Goal: Task Accomplishment & Management: Manage account settings

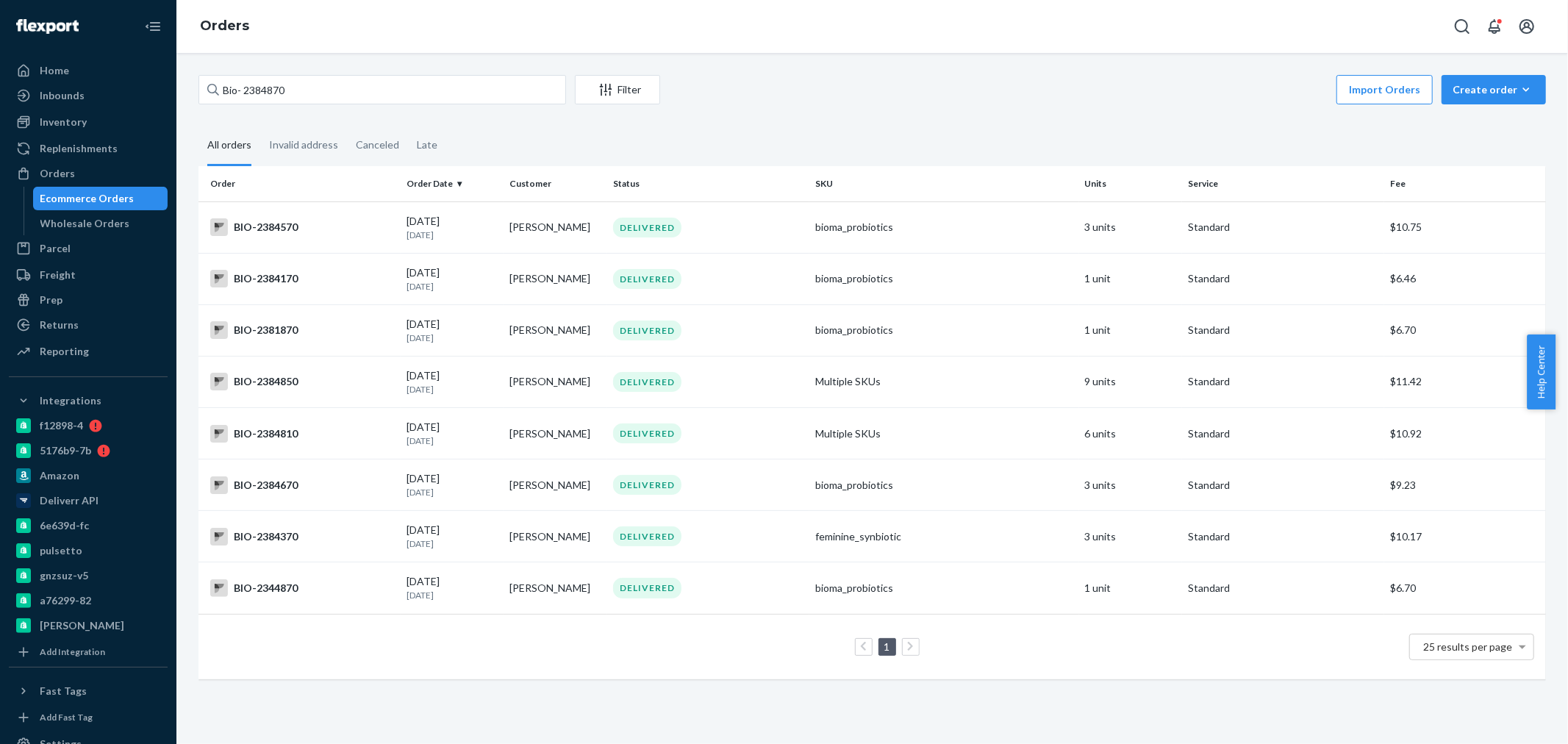
drag, startPoint x: 281, startPoint y: 100, endPoint x: 248, endPoint y: 92, distance: 34.0
click at [248, 92] on input "Bio- 2384870" at bounding box center [382, 90] width 368 height 30
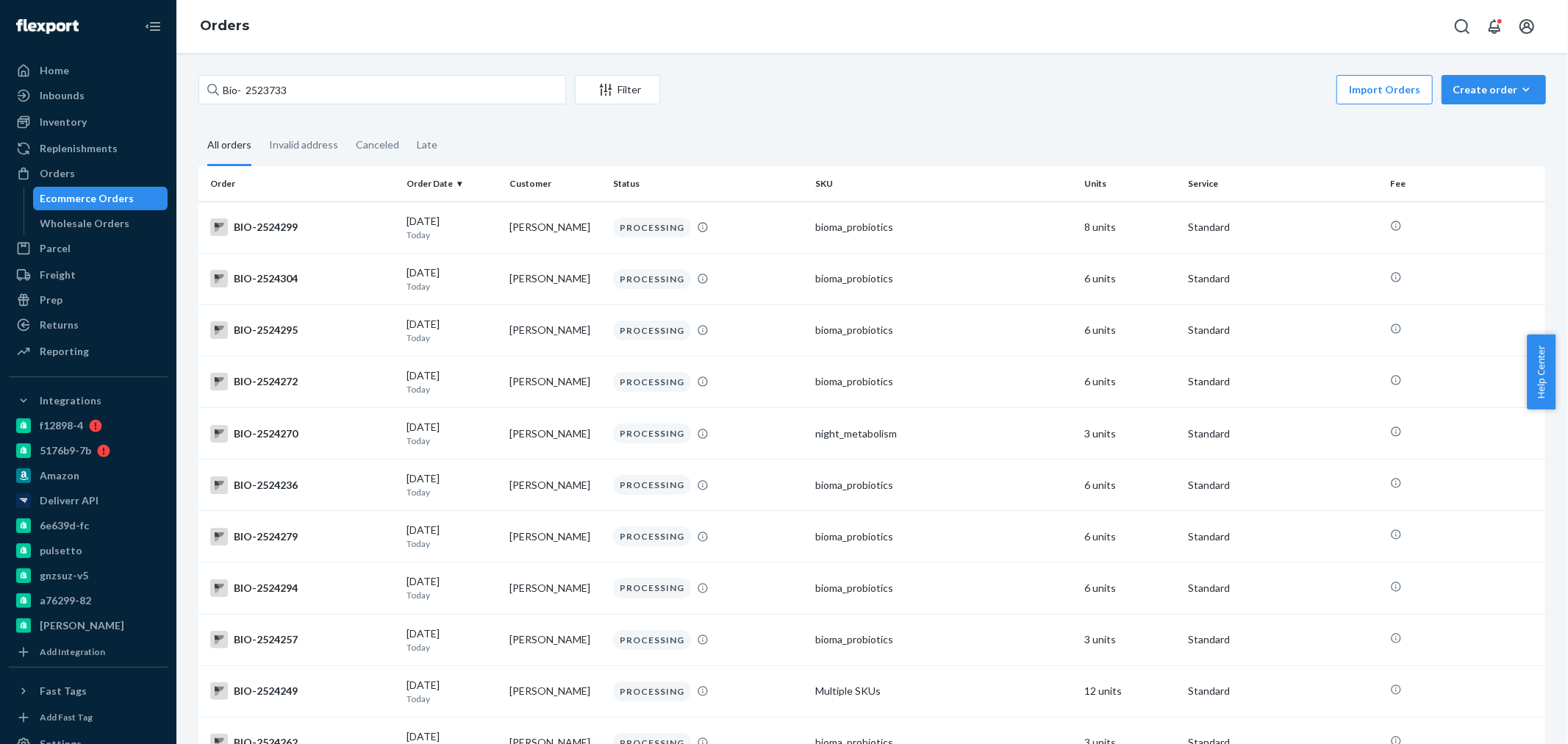
click at [245, 91] on input "Bio- 2523733" at bounding box center [382, 90] width 368 height 30
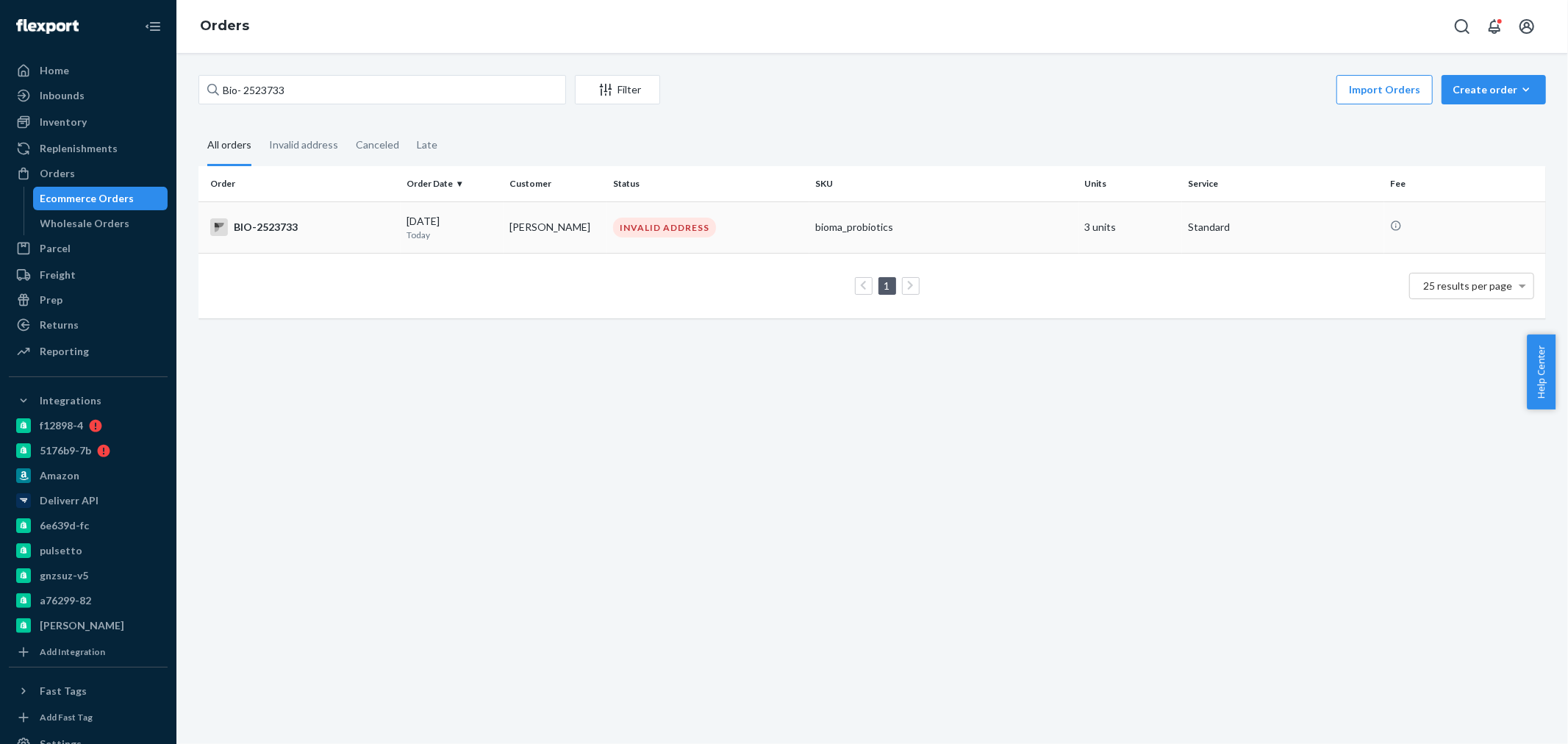
type input "Bio- 2523733"
click at [641, 213] on td "INVALID ADDRESS" at bounding box center [708, 227] width 202 height 52
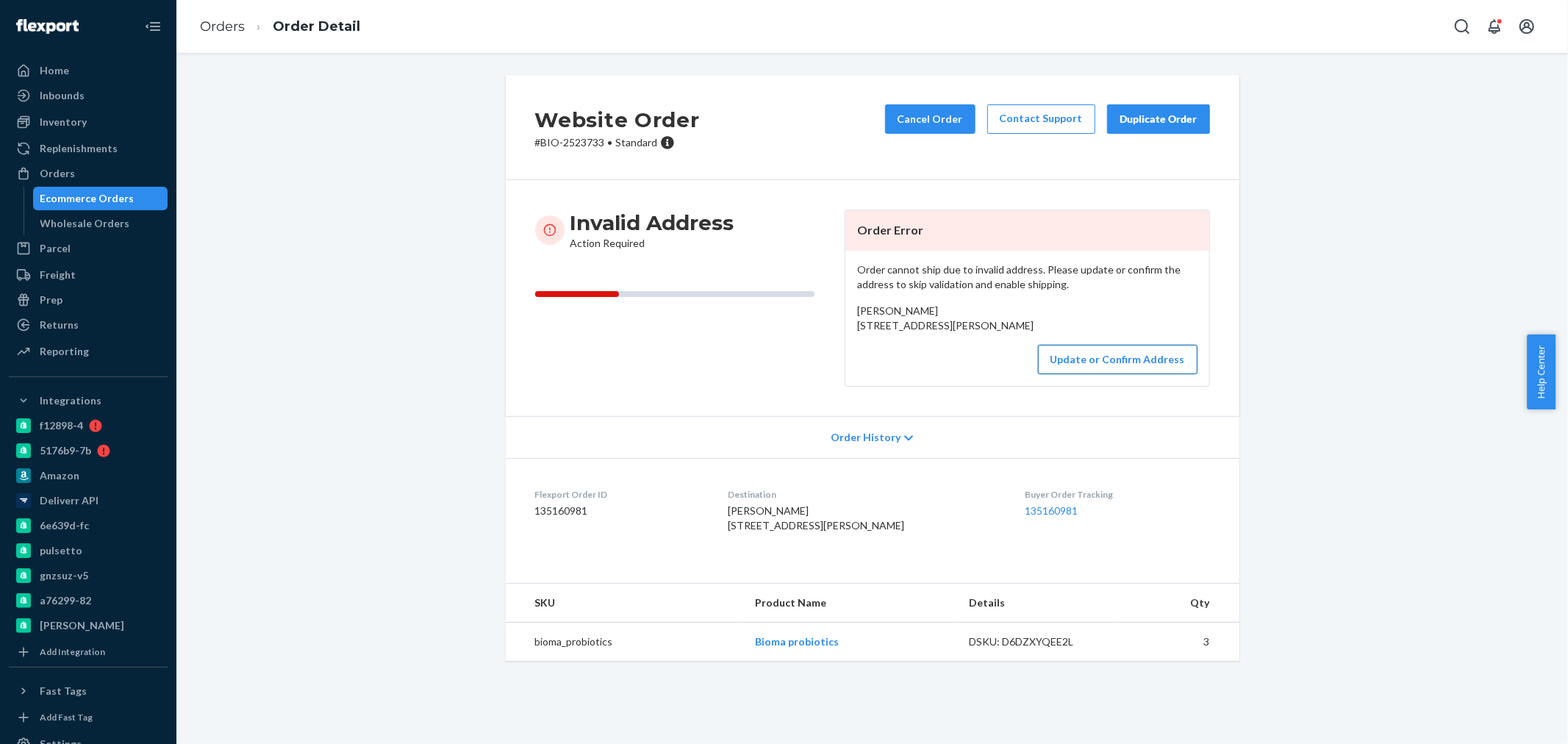
click at [1094, 374] on button "Update or Confirm Address" at bounding box center [1118, 360] width 160 height 30
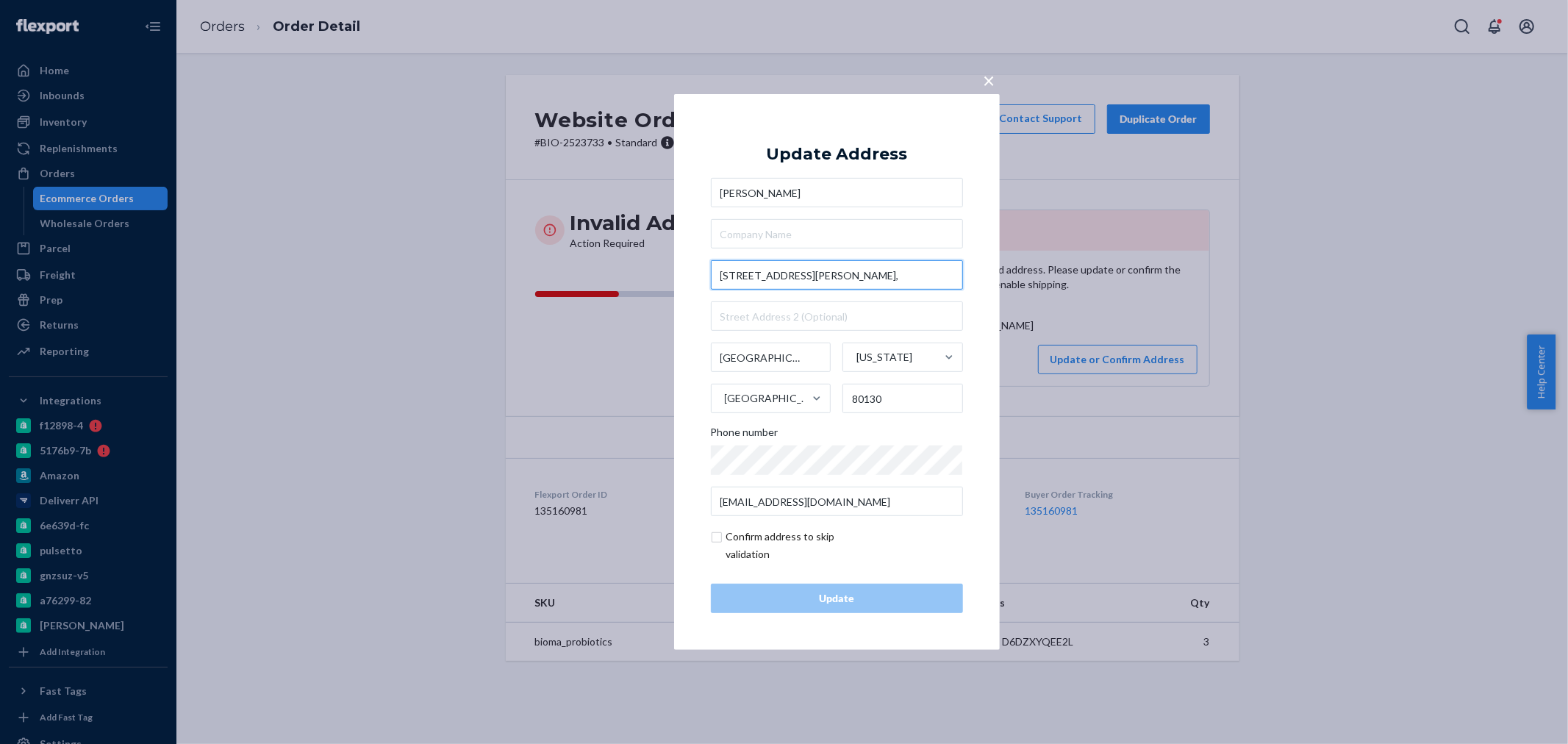
drag, startPoint x: 884, startPoint y: 275, endPoint x: 665, endPoint y: 275, distance: 219.0
click at [665, 275] on div "× Update Address [PERSON_NAME][GEOGRAPHIC_DATA][STREET_ADDRESS][PERSON_NAME][US…" at bounding box center [784, 372] width 1568 height 744
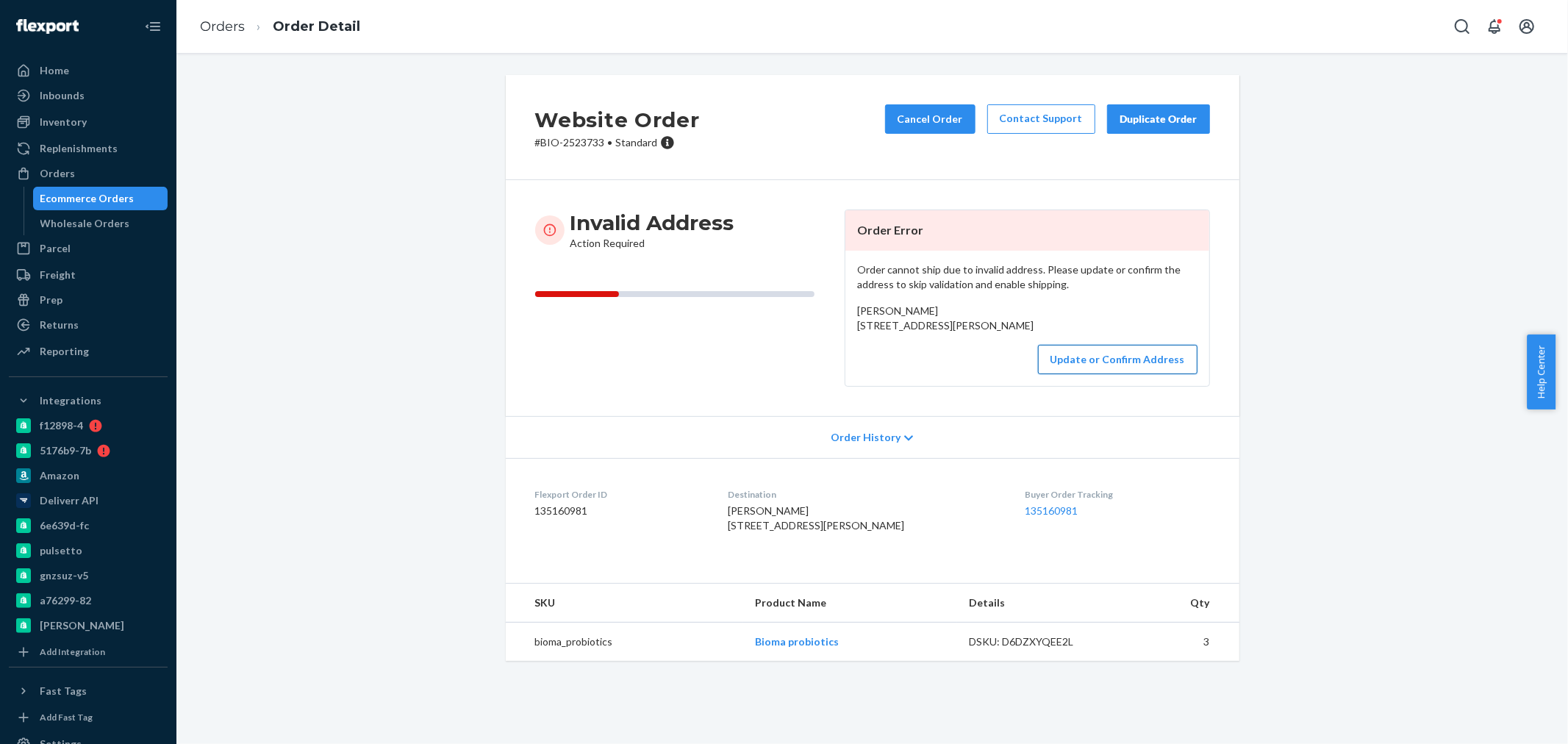
click at [1081, 374] on button "Update or Confirm Address" at bounding box center [1118, 360] width 160 height 30
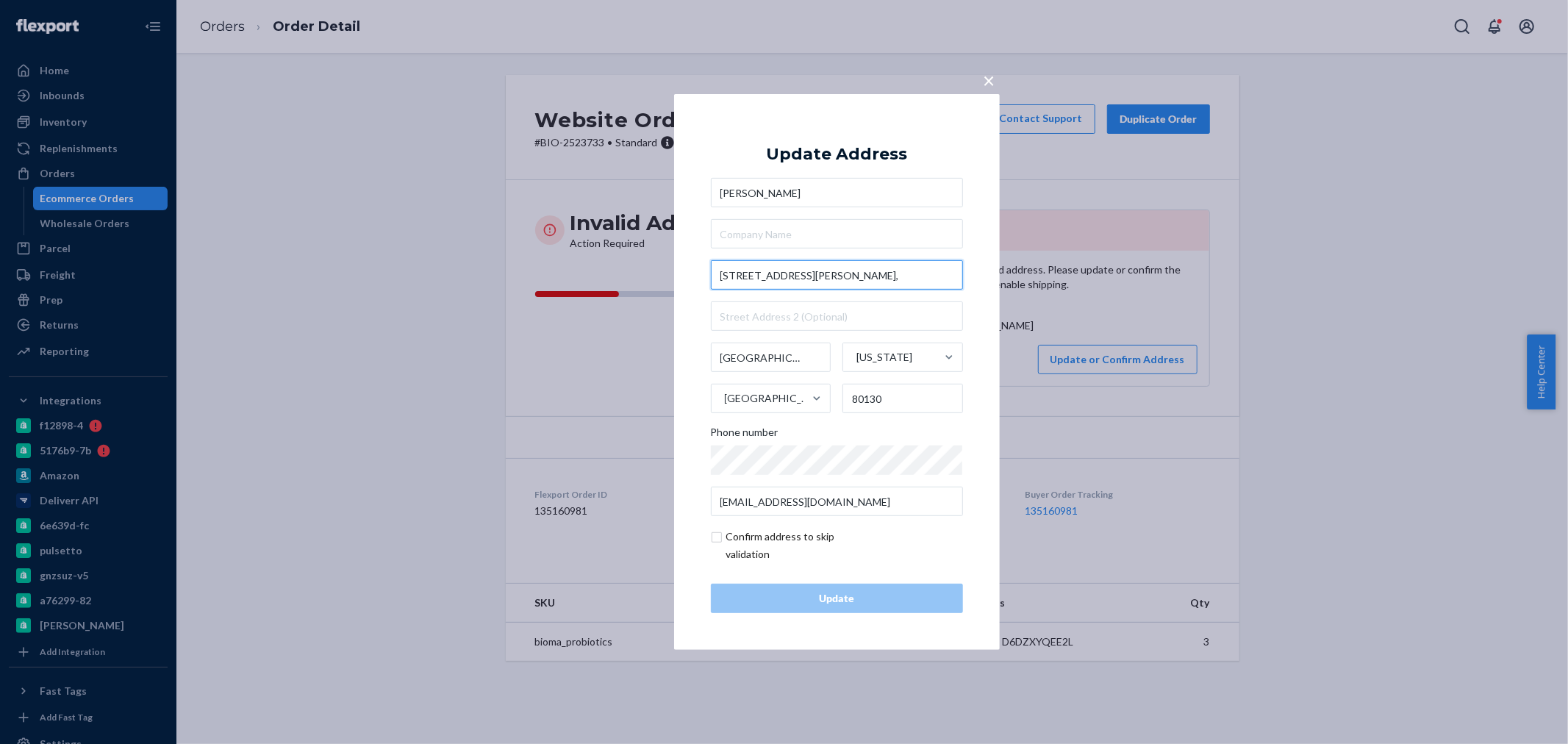
click at [871, 271] on input "[STREET_ADDRESS][PERSON_NAME]," at bounding box center [837, 275] width 252 height 30
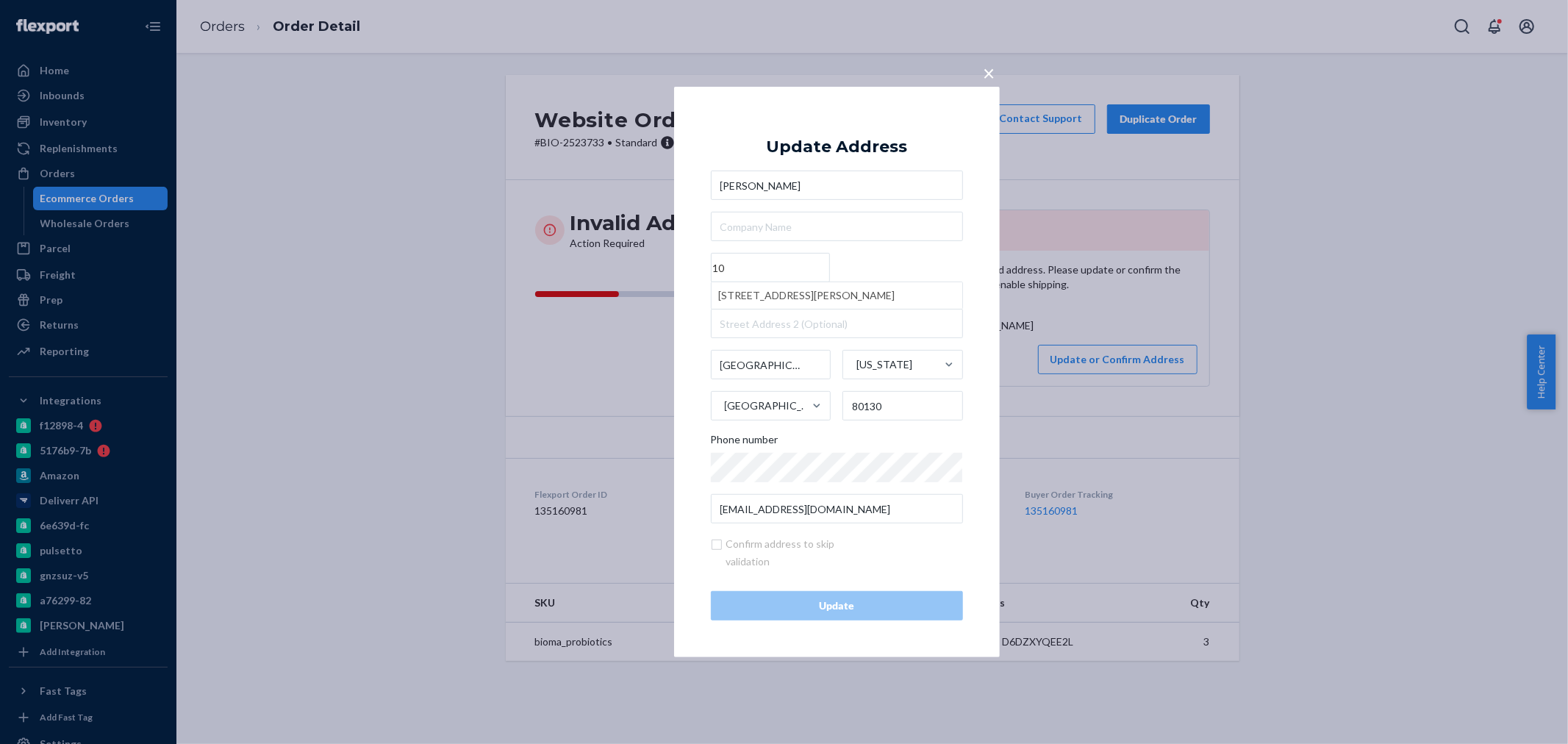
type input "1"
click at [747, 231] on input "text" at bounding box center [837, 227] width 252 height 30
click at [752, 260] on input "Street1 must be at least 3 characters long" at bounding box center [771, 268] width 119 height 30
paste input "[PERSON_NAME] Ave"
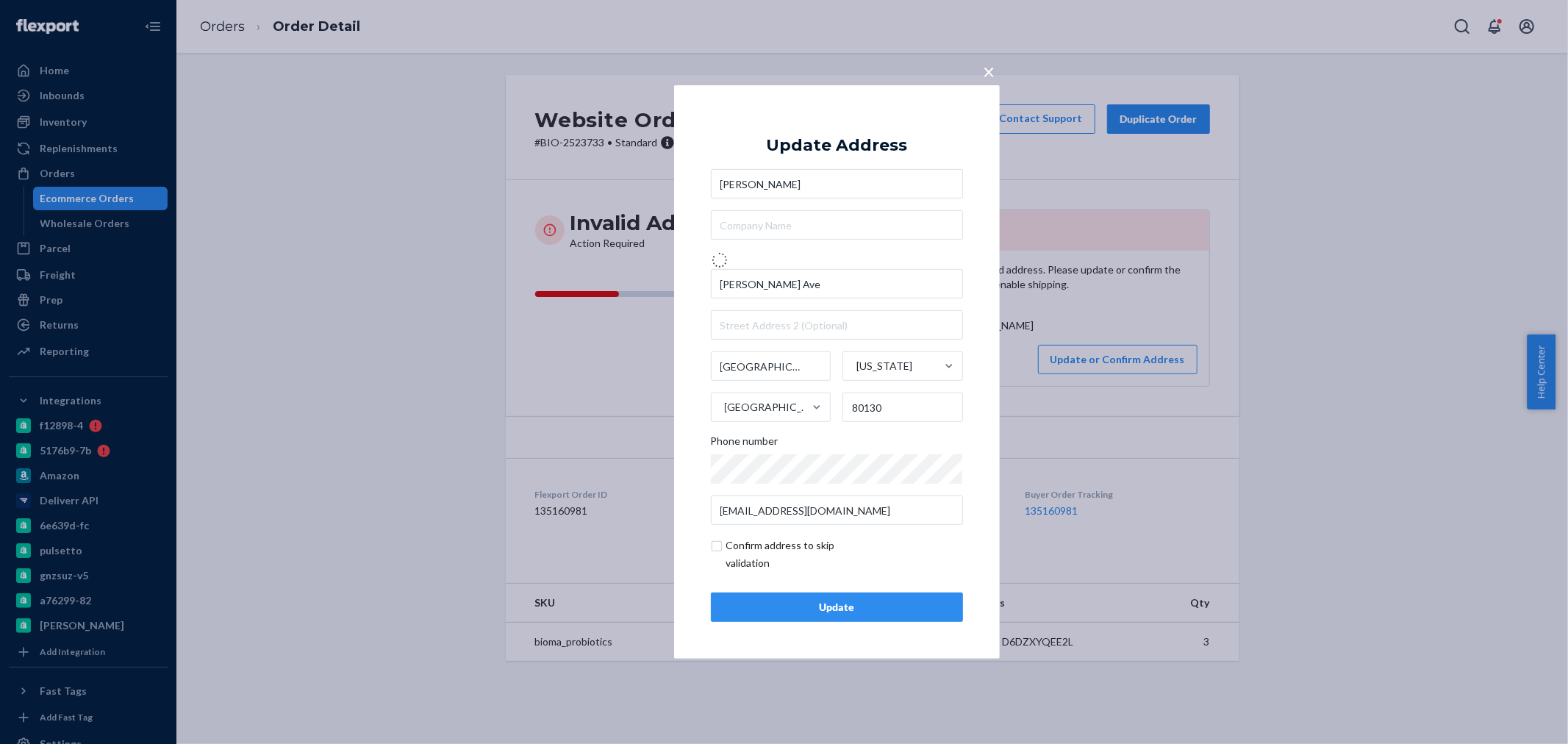
type input "S [PERSON_NAME]"
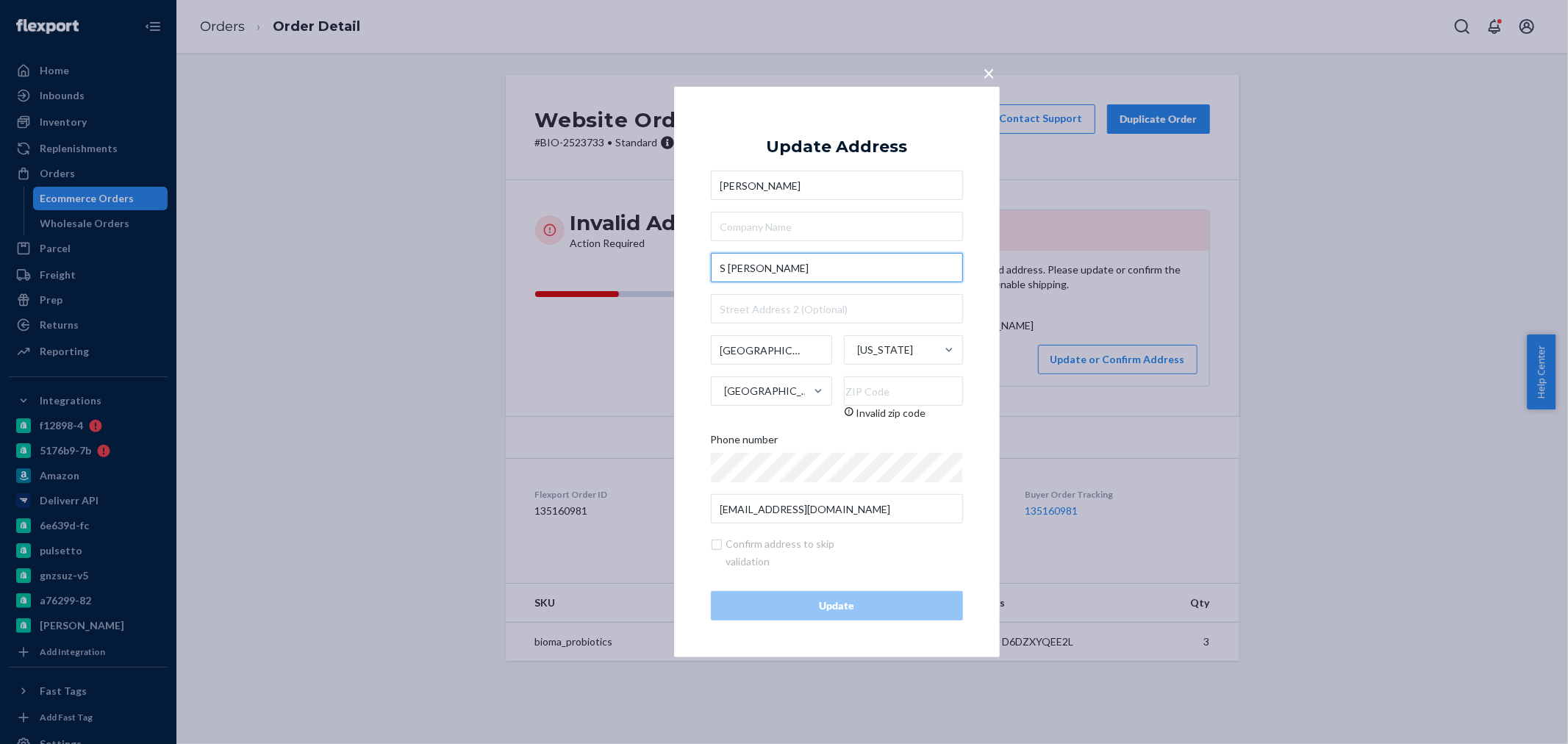
drag, startPoint x: 800, startPoint y: 268, endPoint x: 715, endPoint y: 256, distance: 85.8
click at [715, 256] on input "S [PERSON_NAME]" at bounding box center [837, 268] width 252 height 30
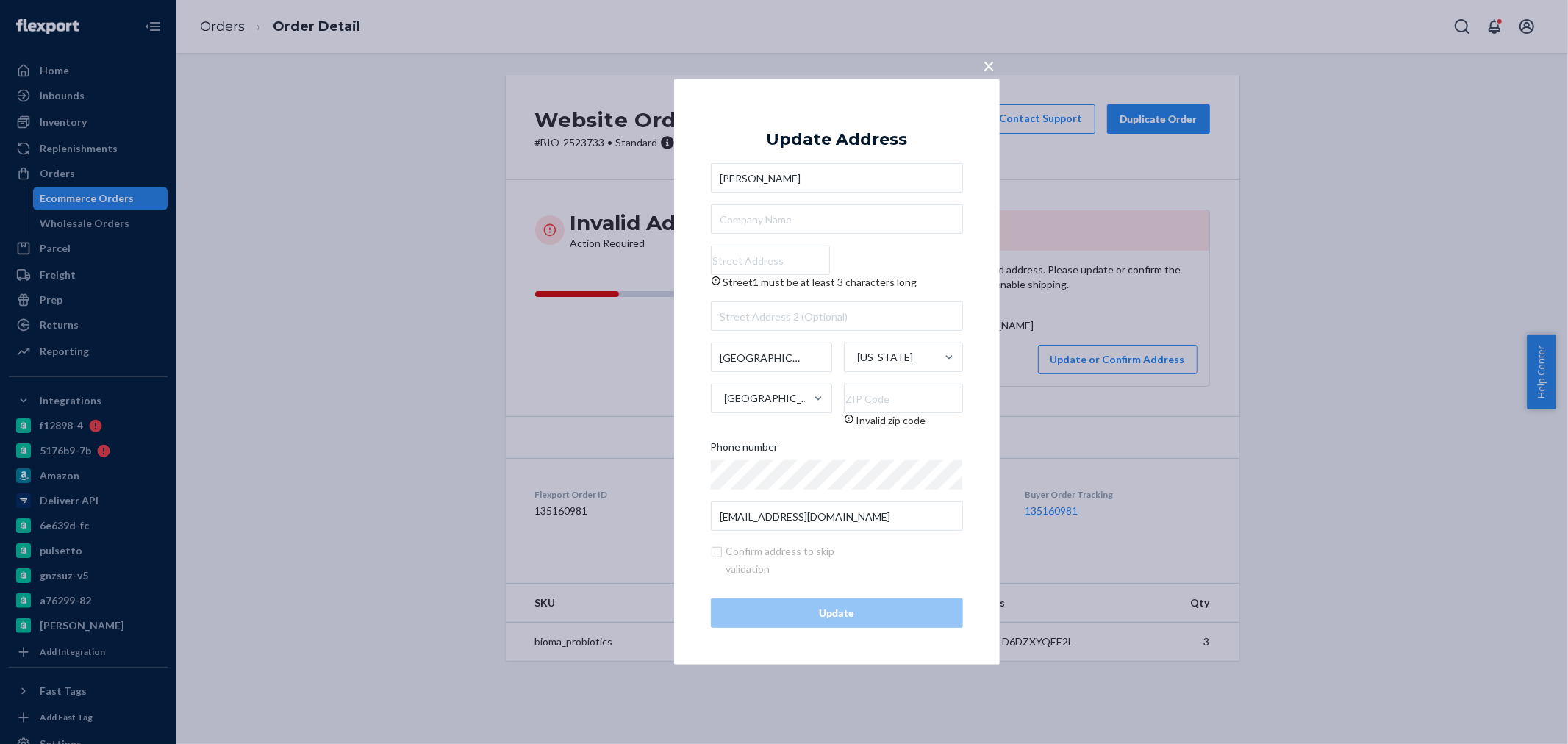
click at [744, 250] on input "Street1 must be at least 3 characters long" at bounding box center [771, 261] width 119 height 30
paste input "[STREET_ADDRESS][PERSON_NAME]"
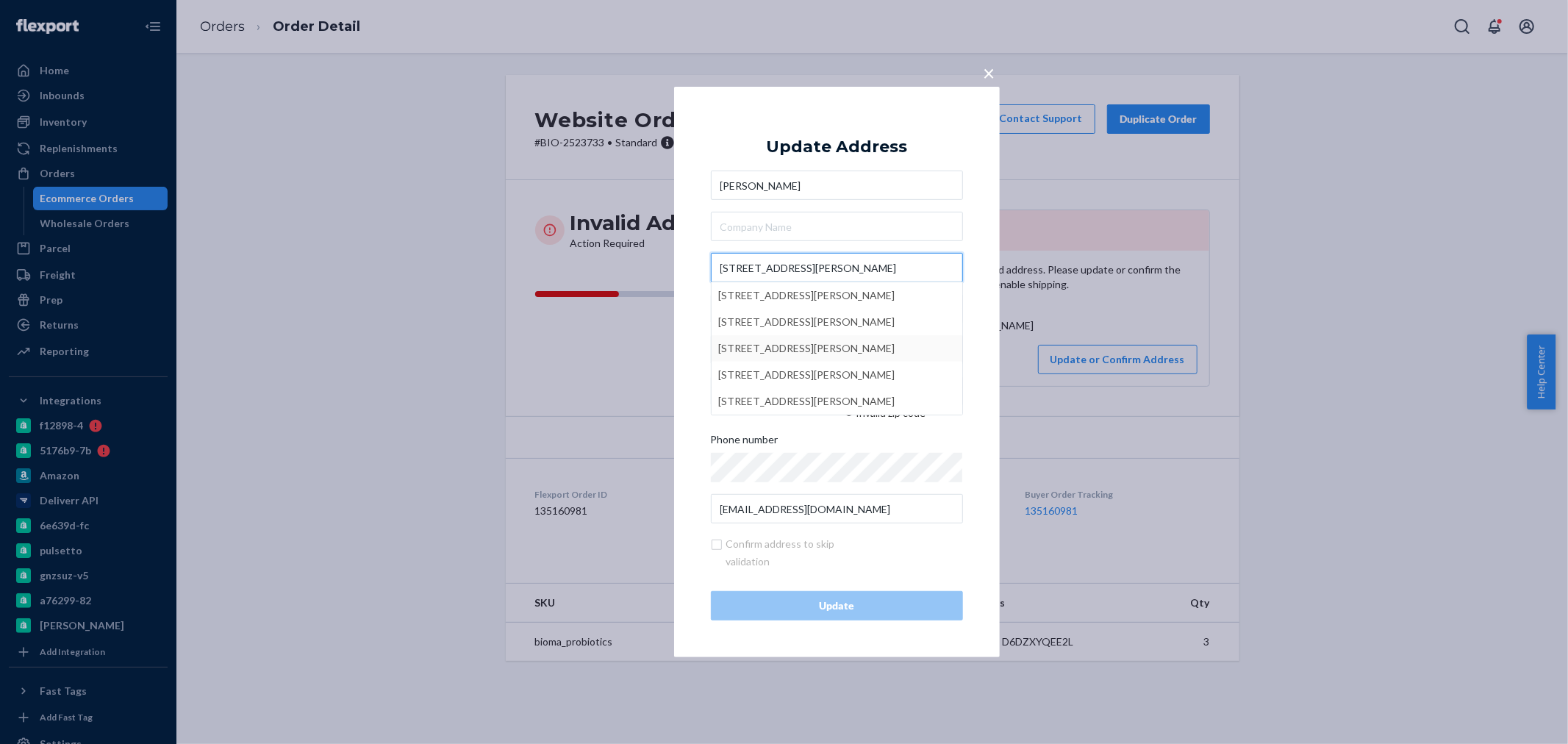
type input "[STREET_ADDRESS][PERSON_NAME]"
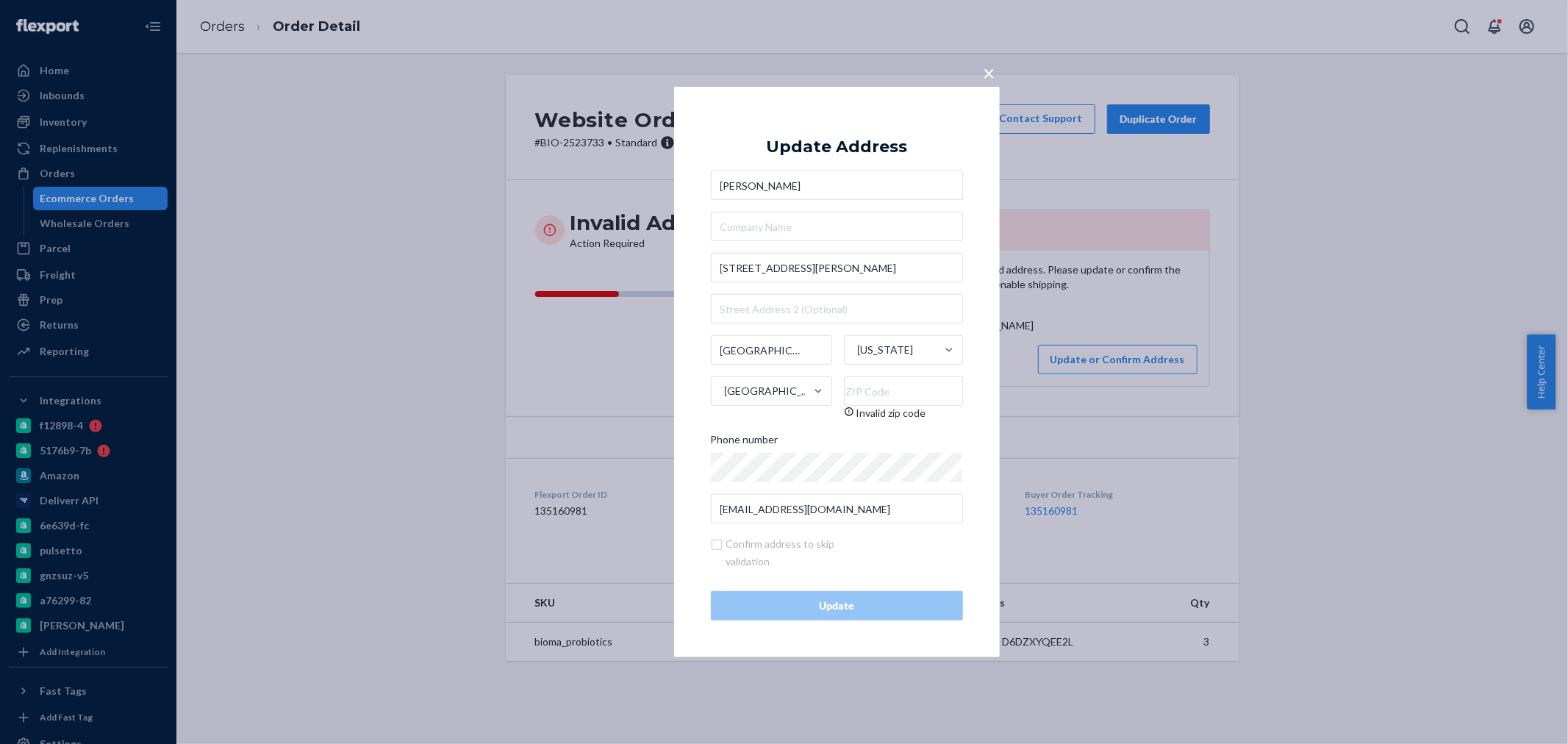
click at [641, 380] on div "× Update Address [PERSON_NAME] [STREET_ADDRESS][PERSON_NAME][US_STATE] Invalid …" at bounding box center [784, 372] width 1568 height 744
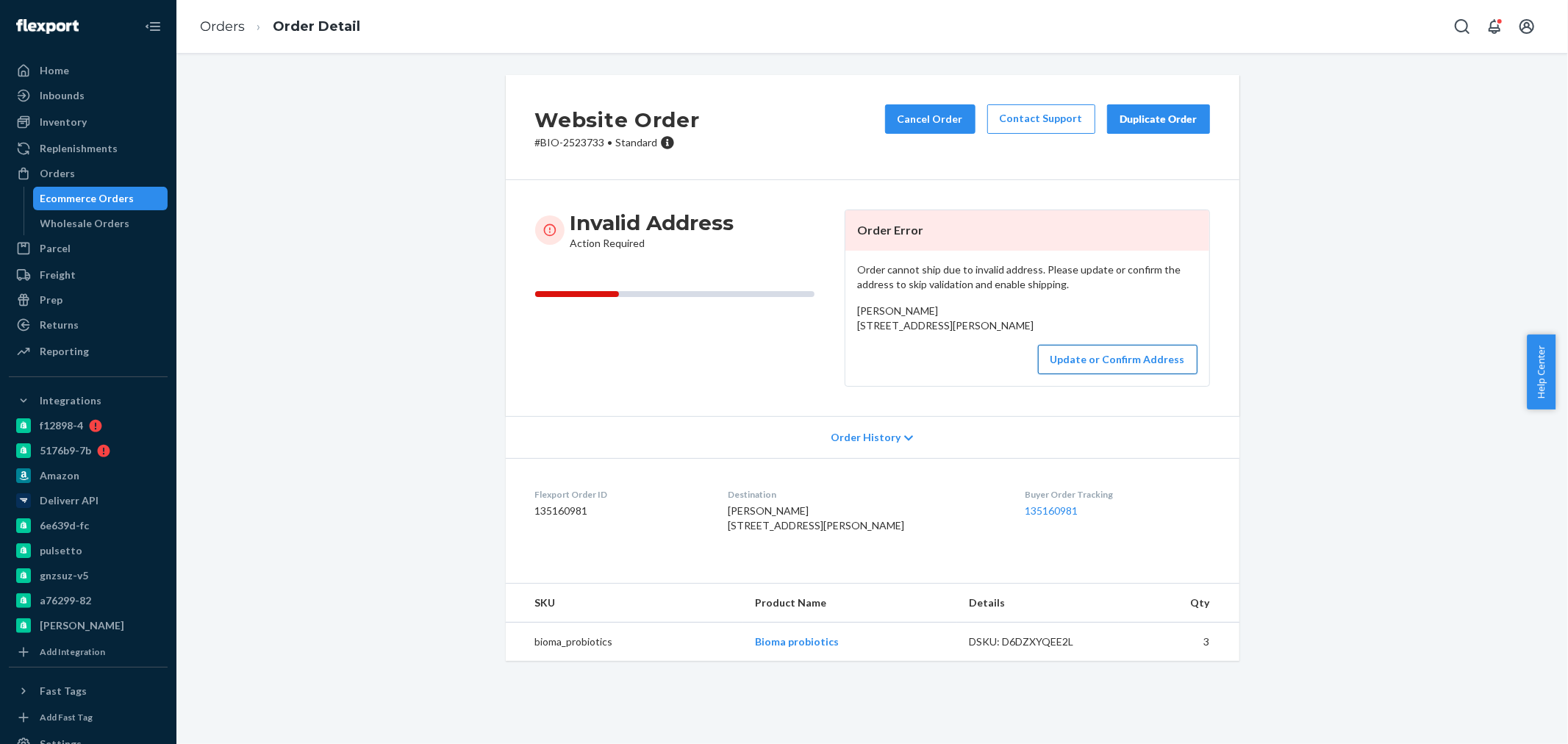
click at [1135, 374] on button "Update or Confirm Address" at bounding box center [1118, 360] width 160 height 30
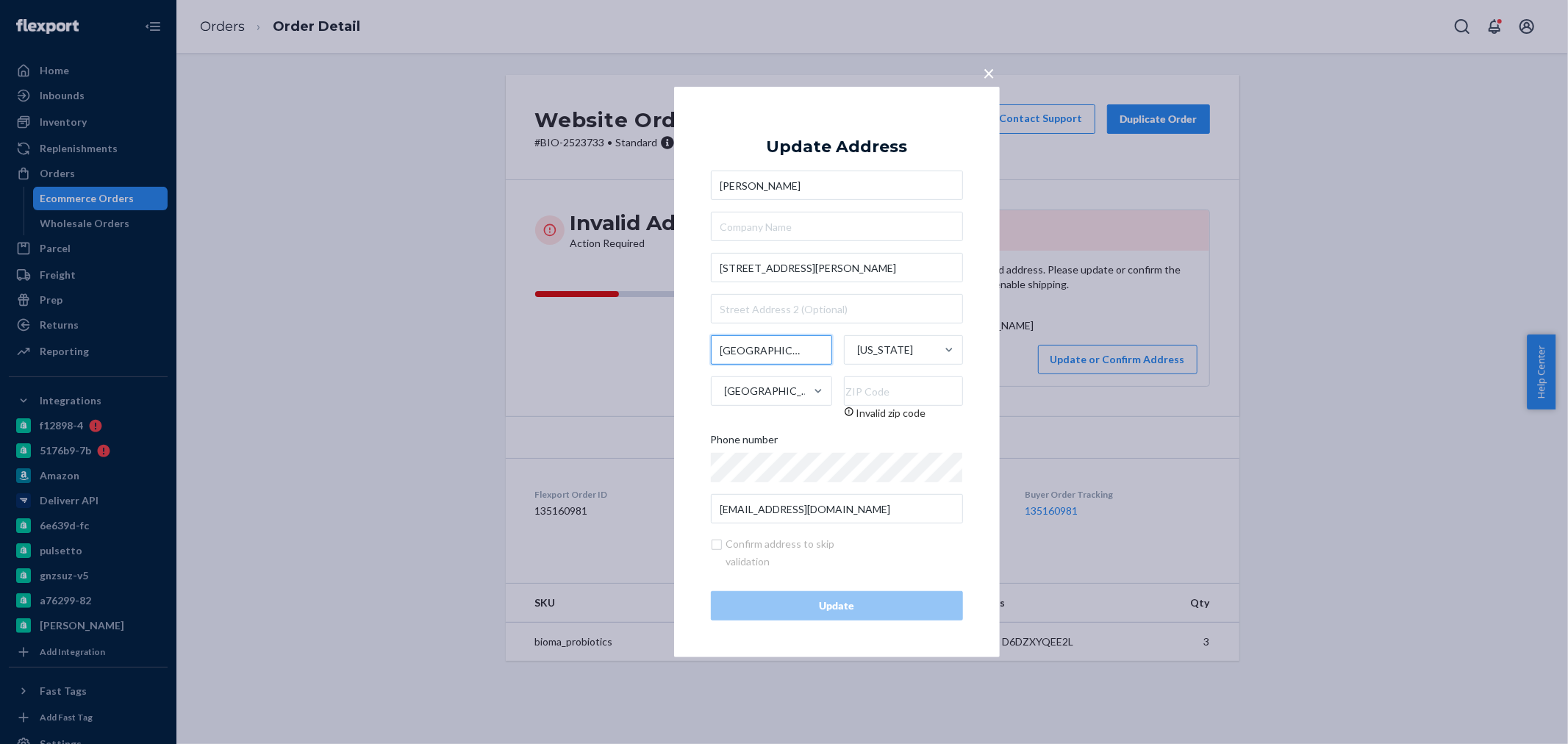
click at [797, 349] on input "[GEOGRAPHIC_DATA]" at bounding box center [772, 350] width 121 height 30
click at [796, 308] on input "text" at bounding box center [837, 310] width 252 height 30
click at [819, 259] on input "[STREET_ADDRESS][PERSON_NAME]" at bounding box center [837, 268] width 252 height 30
click at [849, 314] on input "text" at bounding box center [837, 310] width 252 height 30
click at [844, 273] on input "[STREET_ADDRESS][PERSON_NAME]" at bounding box center [837, 268] width 252 height 30
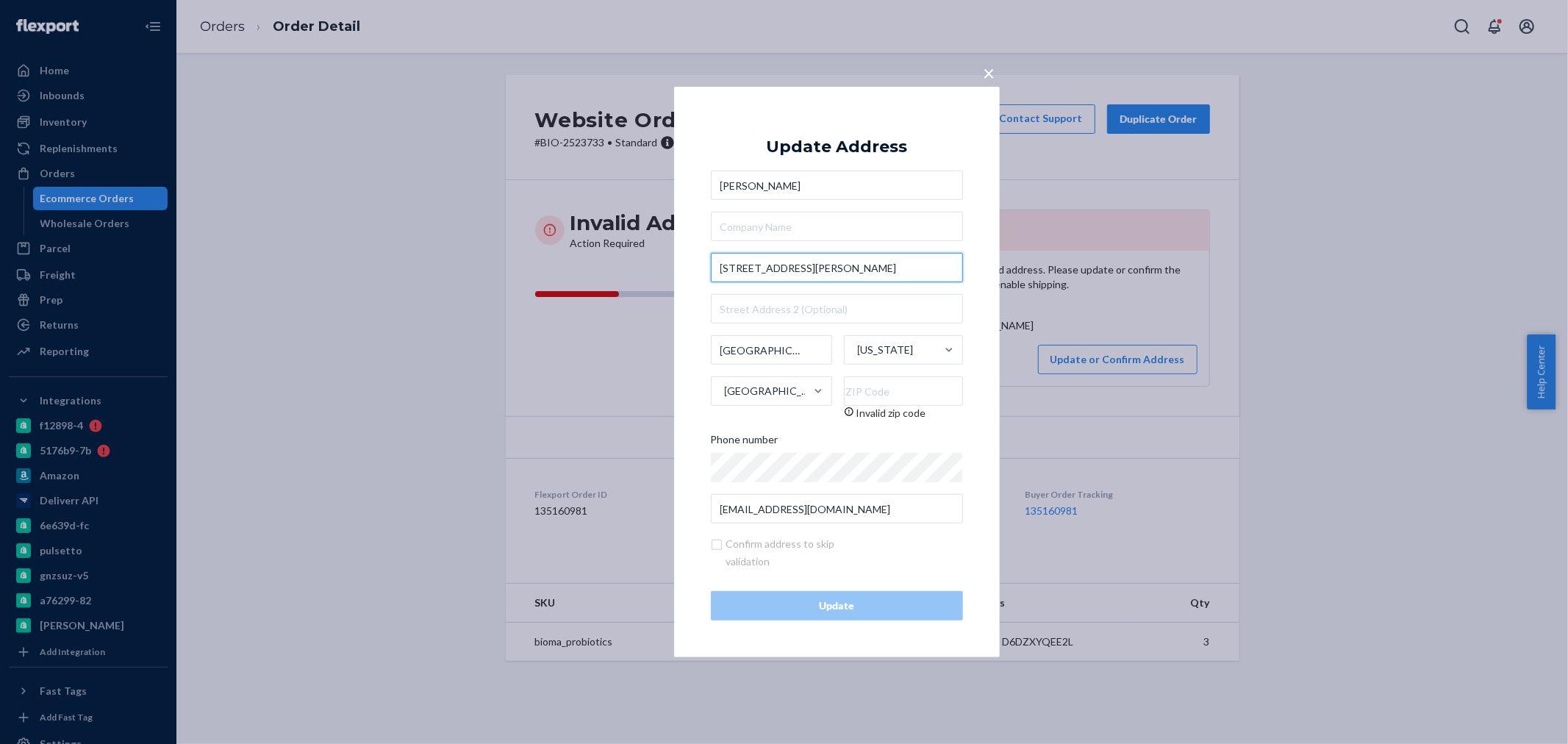
click at [831, 275] on input "[STREET_ADDRESS][PERSON_NAME]" at bounding box center [837, 268] width 252 height 30
click at [791, 303] on input "text" at bounding box center [837, 310] width 252 height 30
click at [831, 267] on input "[STREET_ADDRESS][PERSON_NAME]" at bounding box center [837, 268] width 252 height 30
click at [892, 385] on input "Invalid zip code" at bounding box center [904, 392] width 119 height 30
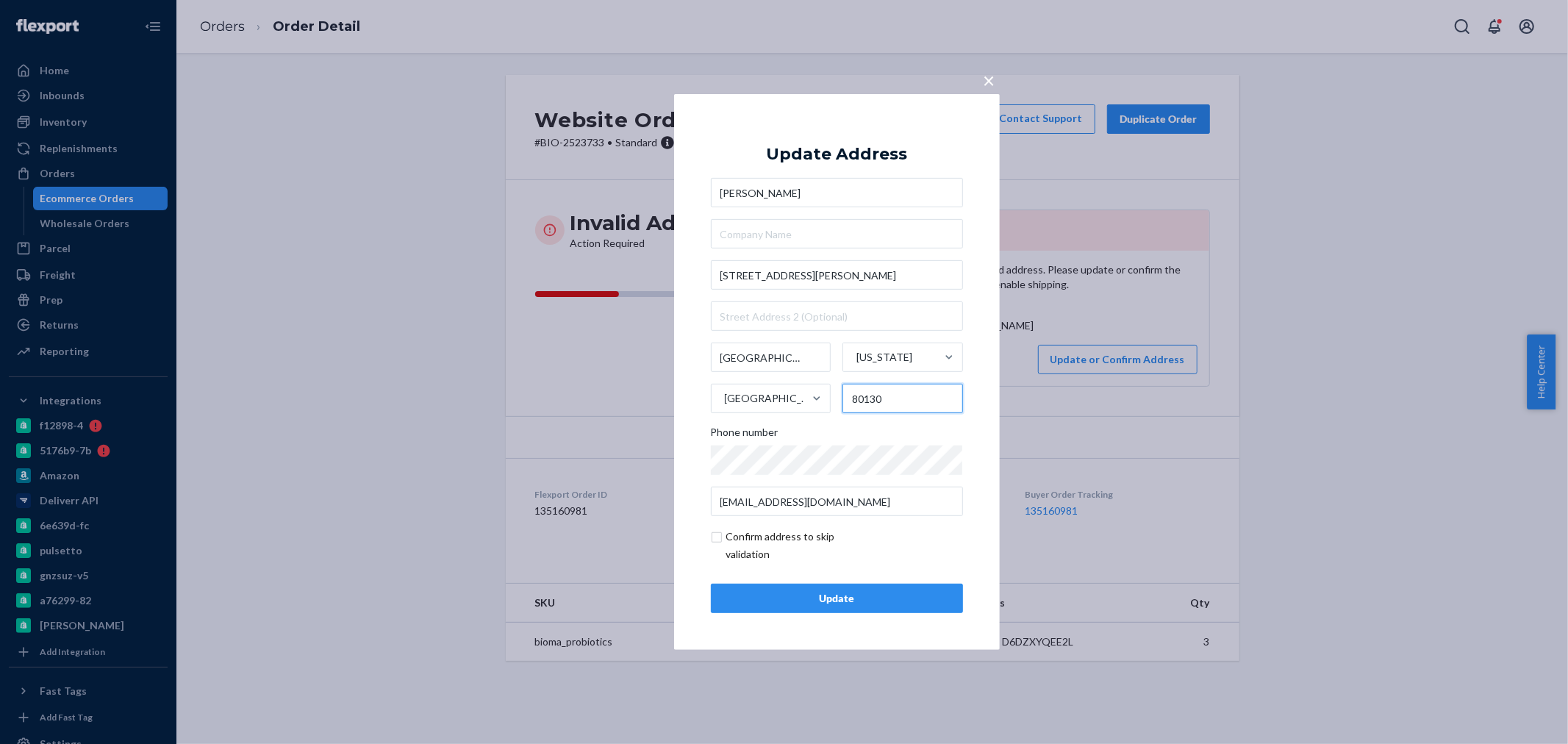
type input "80130"
click at [718, 538] on input "checkbox" at bounding box center [796, 546] width 171 height 36
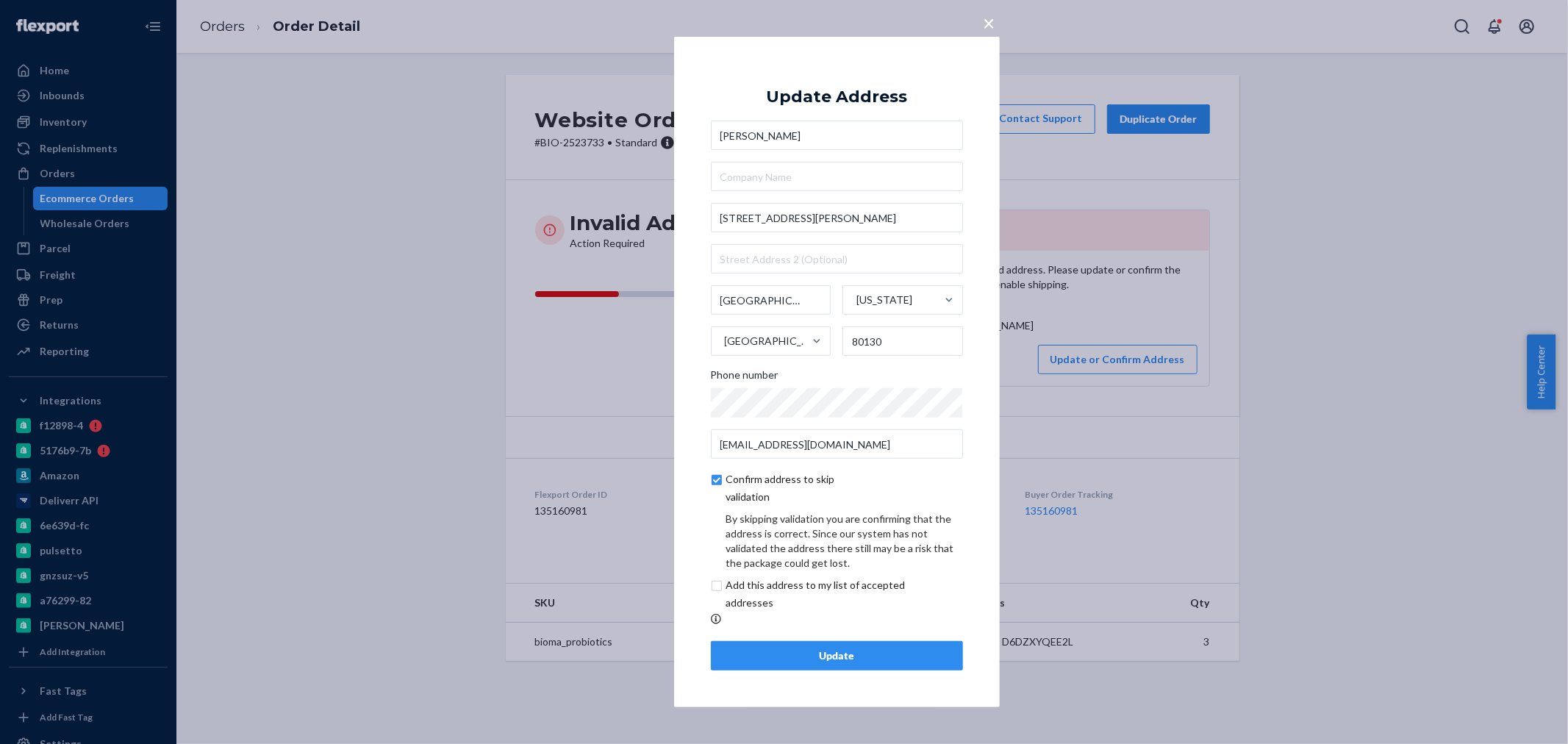
click at [716, 475] on input "checkbox" at bounding box center [796, 488] width 171 height 36
checkbox input "false"
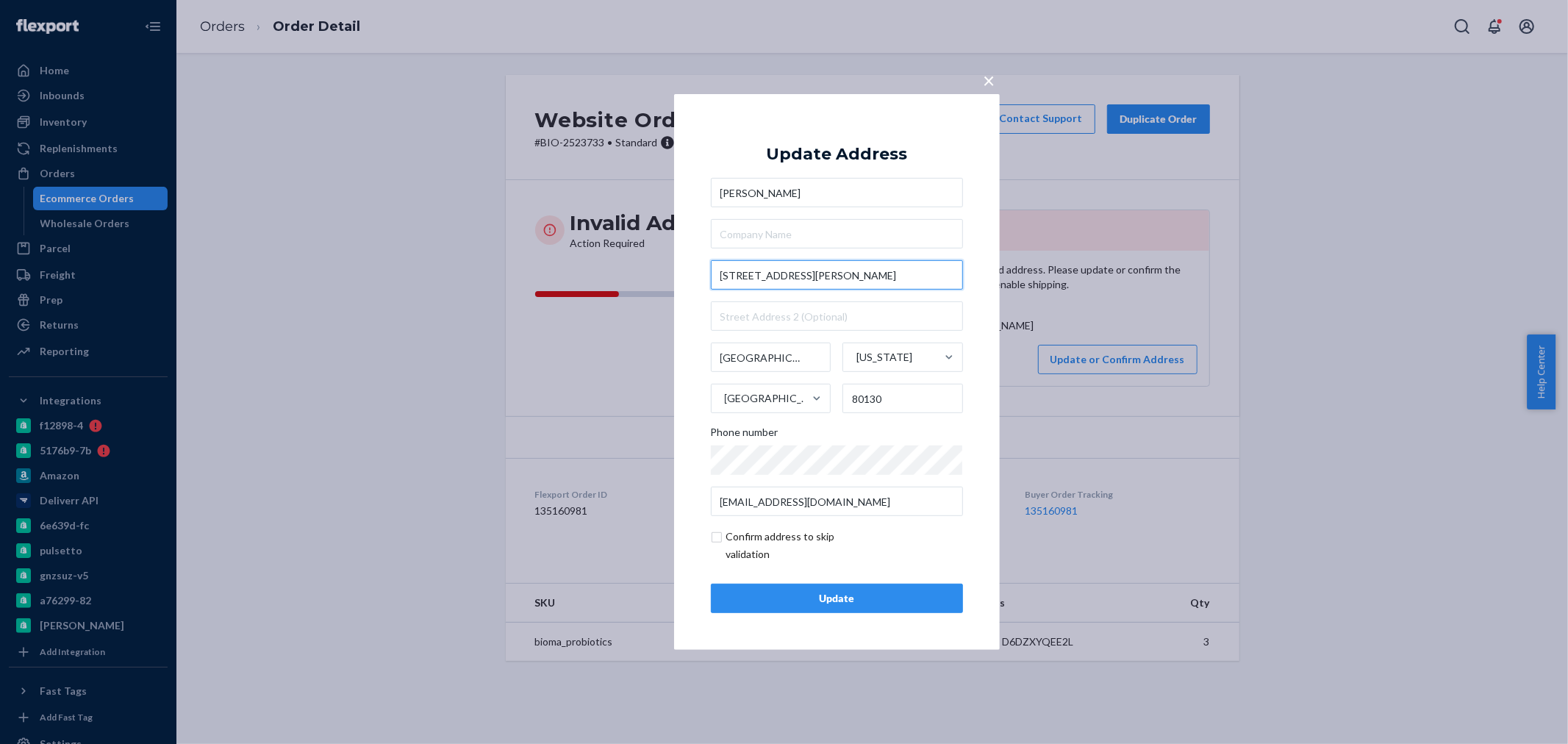
click at [828, 281] on input "[STREET_ADDRESS][PERSON_NAME]" at bounding box center [837, 275] width 252 height 30
type input "[STREET_ADDRESS][PERSON_NAME]"
click at [1421, 432] on div "× Update Address [PERSON_NAME][GEOGRAPHIC_DATA][STREET_ADDRESS][PERSON_NAME] [G…" at bounding box center [784, 372] width 1568 height 744
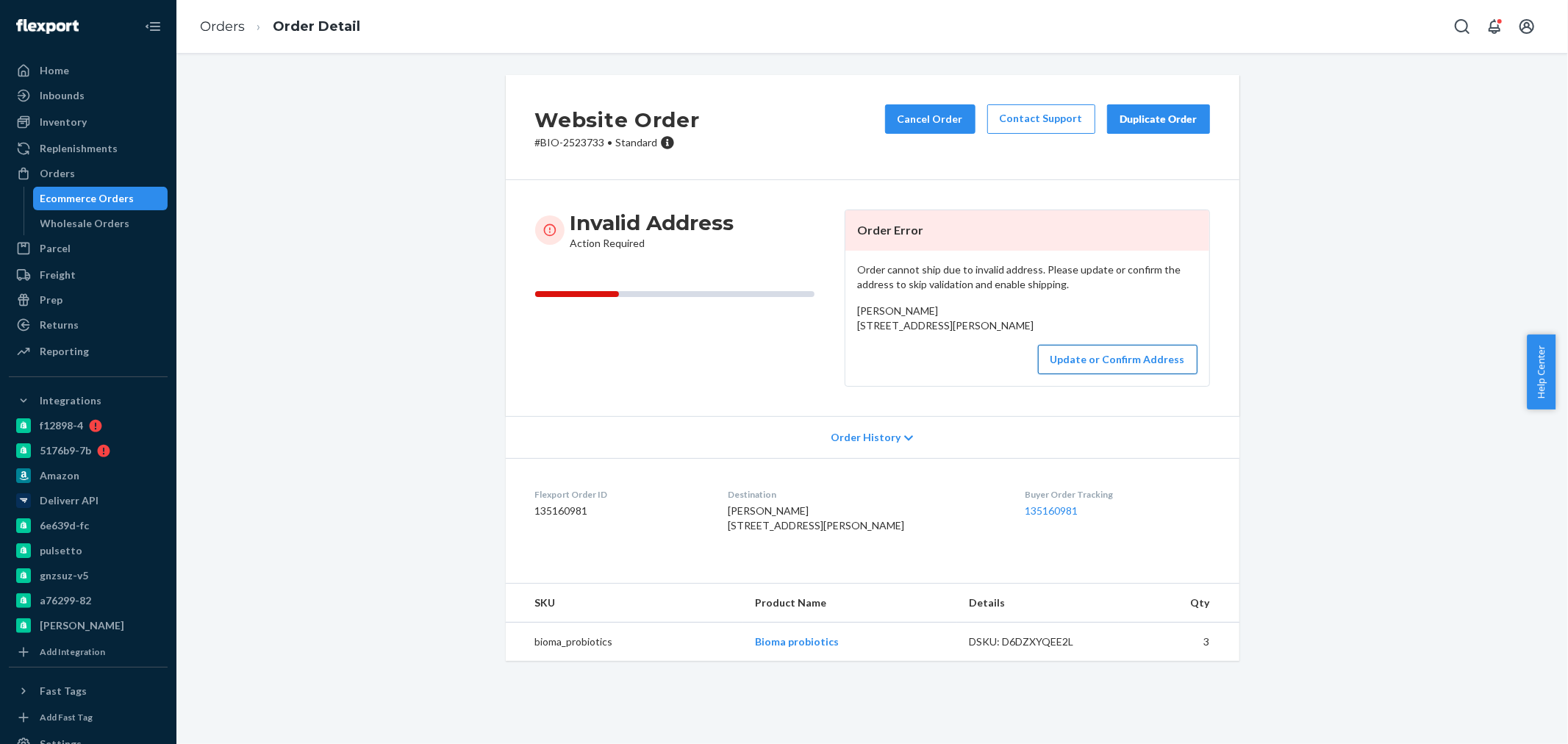
click at [1111, 374] on button "Update or Confirm Address" at bounding box center [1118, 360] width 160 height 30
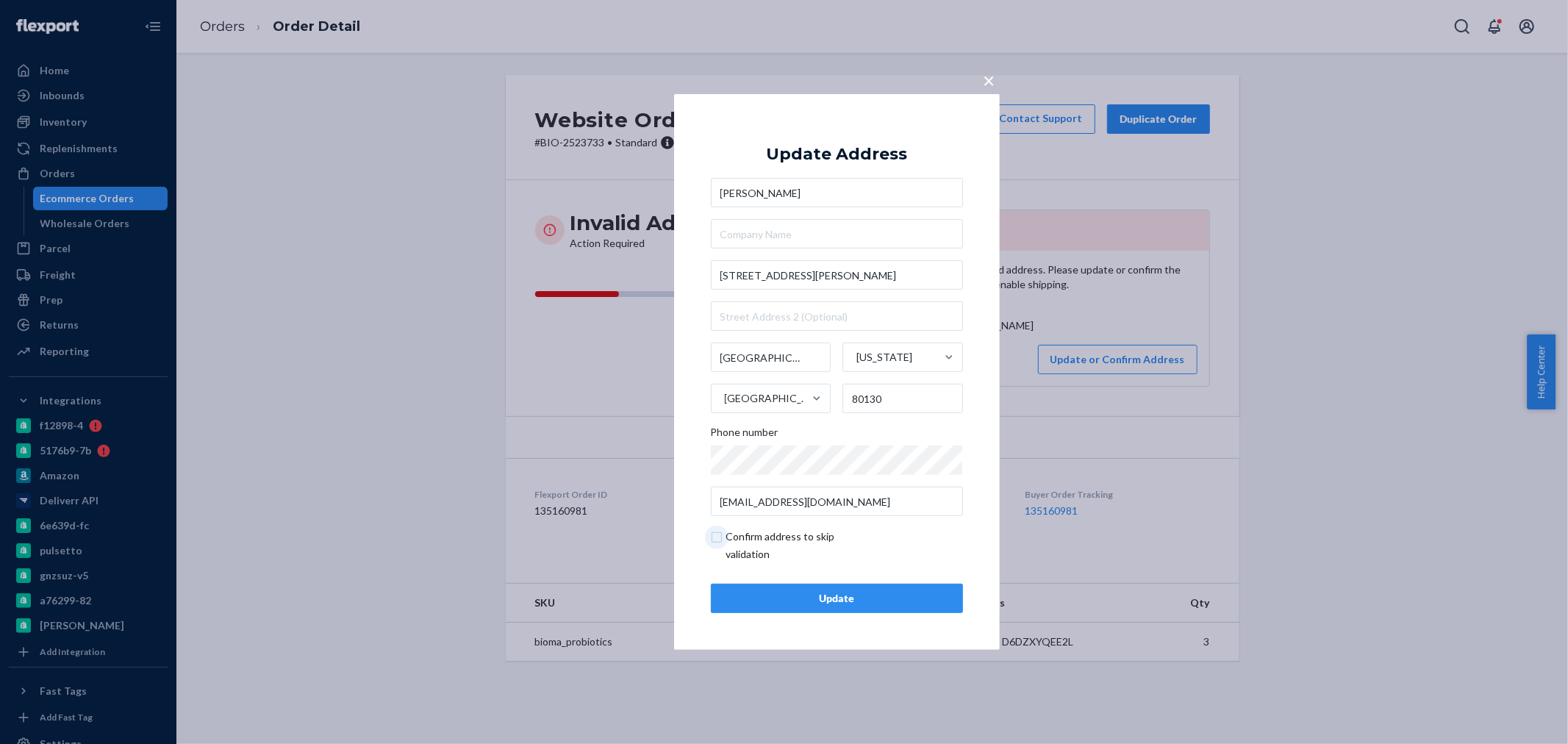
click at [718, 540] on input "checkbox" at bounding box center [796, 546] width 171 height 36
checkbox input "true"
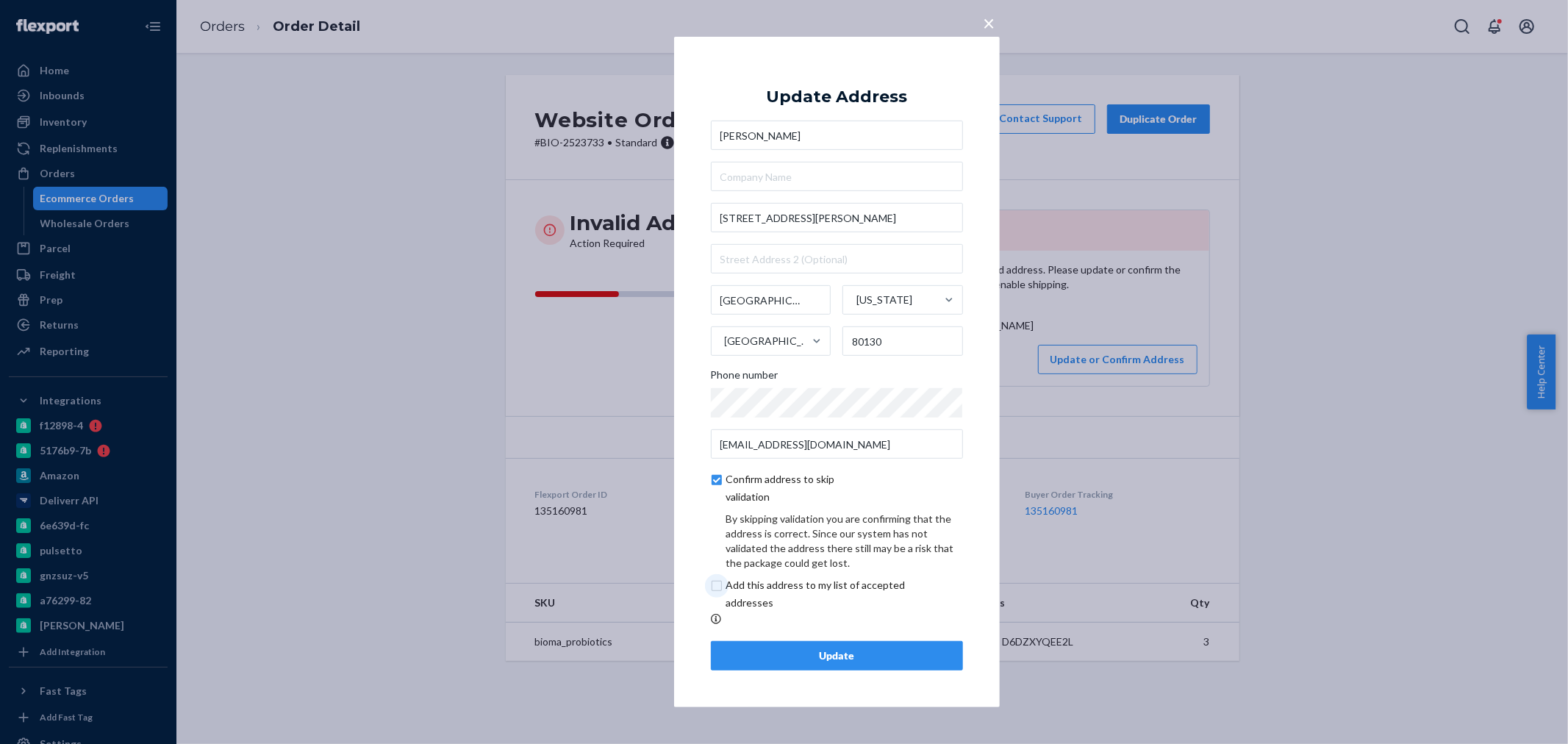
click at [724, 590] on input "checkbox" at bounding box center [833, 594] width 245 height 36
checkbox input "true"
click at [715, 474] on input "checkbox" at bounding box center [796, 488] width 171 height 36
checkbox input "false"
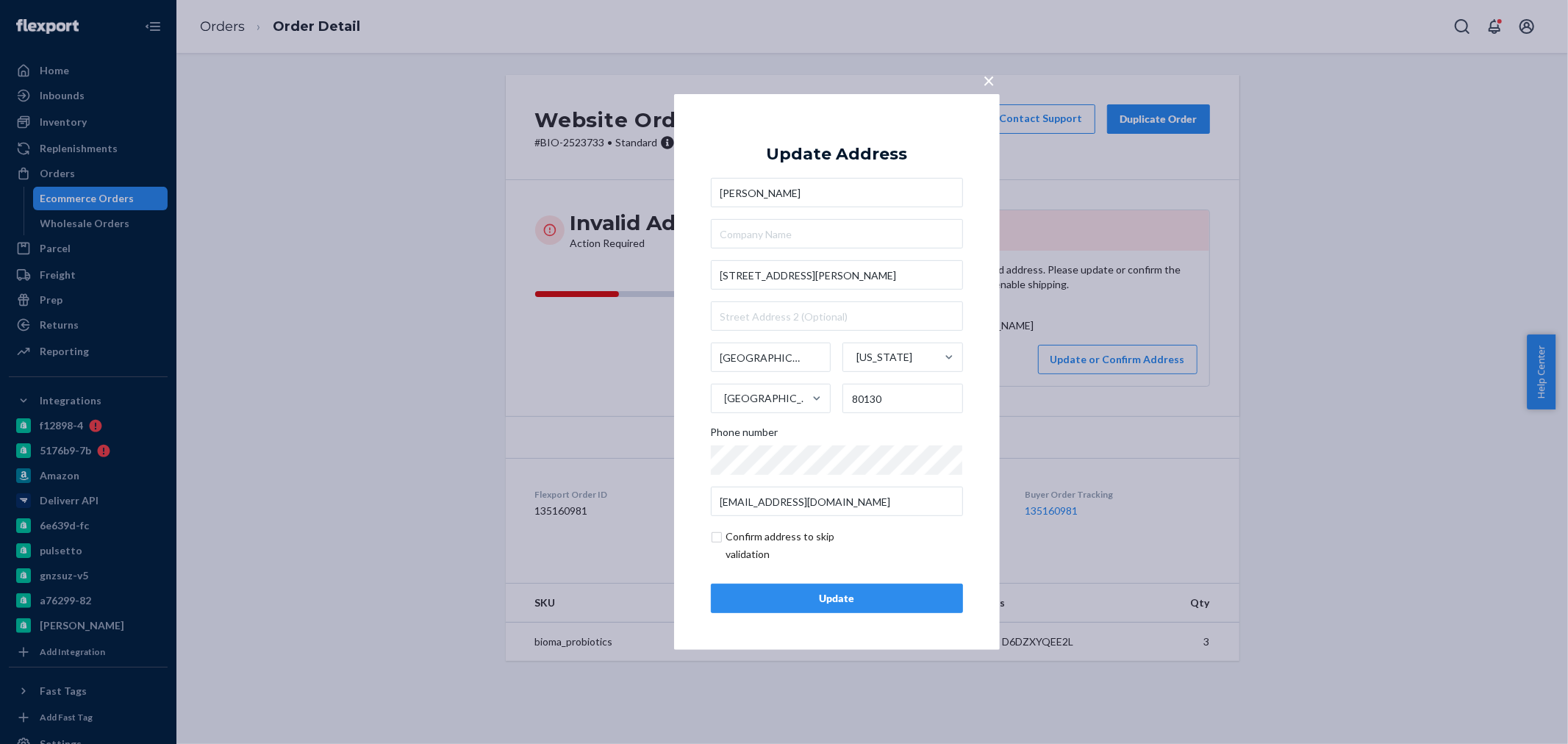
click at [834, 593] on div "Update" at bounding box center [837, 598] width 227 height 15
